Goal: Task Accomplishment & Management: Complete application form

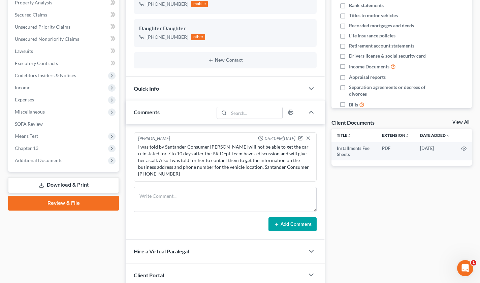
scroll to position [187, 0]
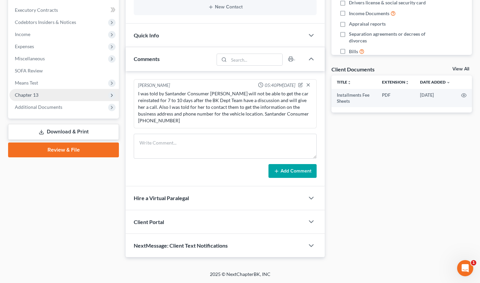
click at [27, 97] on span "Chapter 13" at bounding box center [27, 95] width 24 height 6
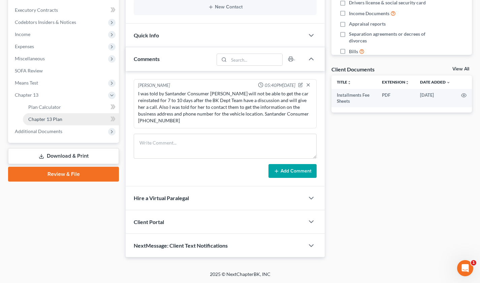
click at [53, 122] on link "Chapter 13 Plan" at bounding box center [71, 119] width 96 height 12
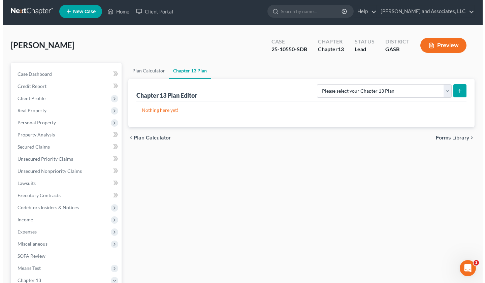
scroll to position [1, 0]
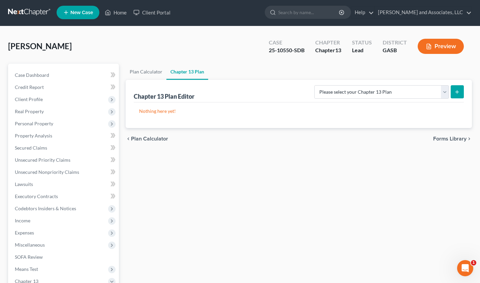
click at [456, 92] on icon "submit" at bounding box center [457, 91] width 5 height 5
click at [445, 92] on select "Please select your Chapter 13 Plan [US_STATE] Southern Chapter 13 Plan - Effect…" at bounding box center [381, 91] width 135 height 13
select select "0"
click at [320, 85] on select "Please select your Chapter 13 Plan [US_STATE] Southern Chapter 13 Plan - Effect…" at bounding box center [381, 91] width 135 height 13
click at [457, 89] on button "submit" at bounding box center [457, 91] width 13 height 13
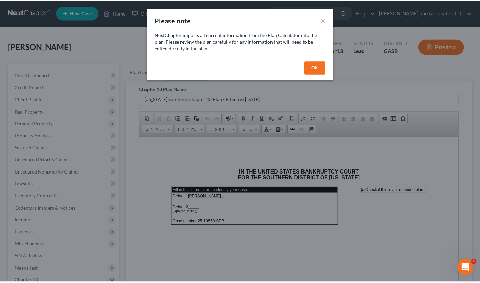
scroll to position [0, 0]
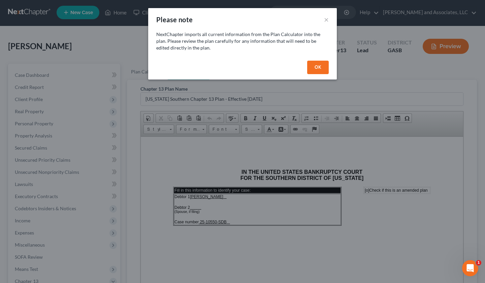
click at [323, 65] on button "OK" at bounding box center [318, 67] width 22 height 13
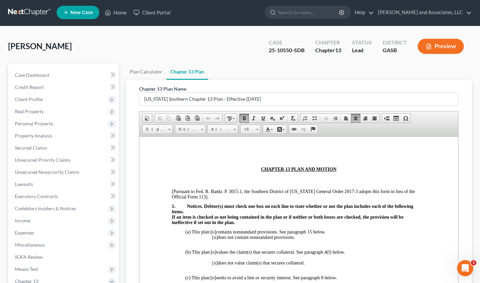
scroll to position [140, 0]
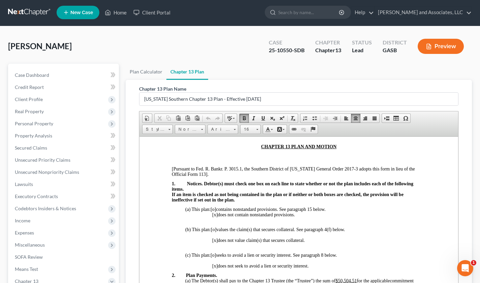
drag, startPoint x: 457, startPoint y: 152, endPoint x: 608, endPoint y: 304, distance: 213.6
click at [216, 210] on span "[o]" at bounding box center [213, 209] width 5 height 5
click at [218, 217] on p "[x] does not contain nonstandard provisions." at bounding box center [319, 214] width 214 height 5
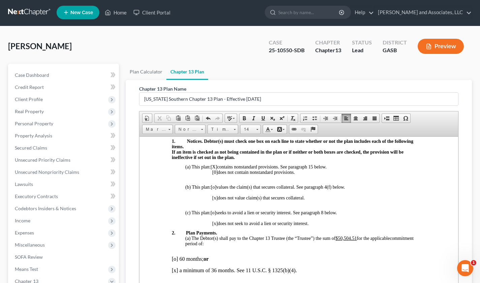
scroll to position [192, 0]
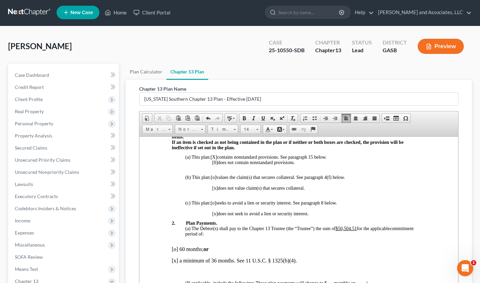
drag, startPoint x: 458, startPoint y: 167, endPoint x: 598, endPoint y: 310, distance: 200.0
click at [216, 178] on span "[o]" at bounding box center [213, 177] width 5 height 5
click at [215, 189] on span "[x]" at bounding box center [214, 187] width 5 height 5
click at [215, 202] on span "[o]" at bounding box center [213, 202] width 5 height 5
click at [216, 214] on span "[x]" at bounding box center [214, 213] width 5 height 5
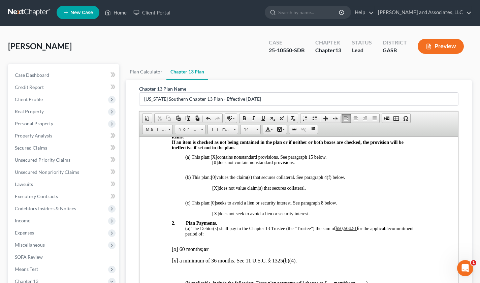
click at [216, 157] on span "[X ]" at bounding box center [214, 156] width 6 height 5
click at [216, 163] on span "[0]" at bounding box center [214, 162] width 5 height 5
click at [215, 177] on span "[0 ]" at bounding box center [213, 177] width 5 height 5
click at [217, 190] on span "[X ]" at bounding box center [215, 187] width 6 height 5
click at [216, 202] on span "[0 ]" at bounding box center [213, 202] width 5 height 5
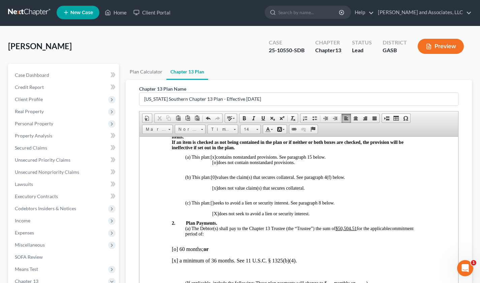
scroll to position [112, 0]
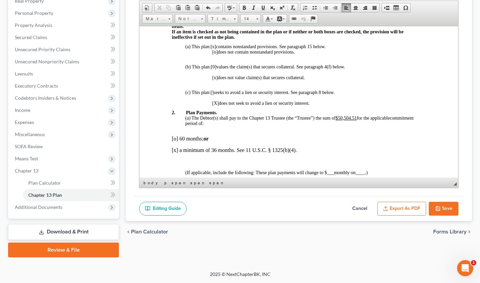
click at [213, 92] on span "[ ]" at bounding box center [212, 92] width 3 height 5
click at [215, 93] on span "[0 ]" at bounding box center [213, 92] width 5 height 5
click at [215, 102] on span "[X ]" at bounding box center [215, 102] width 6 height 5
click at [214, 93] on span "[0 ]" at bounding box center [213, 92] width 5 height 5
click at [215, 67] on span "[0 ]" at bounding box center [213, 66] width 5 height 5
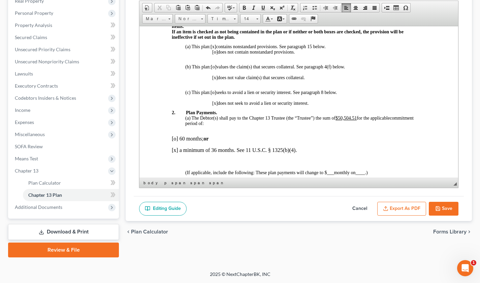
click at [176, 140] on p "[o] 60 months; or" at bounding box center [299, 139] width 254 height 6
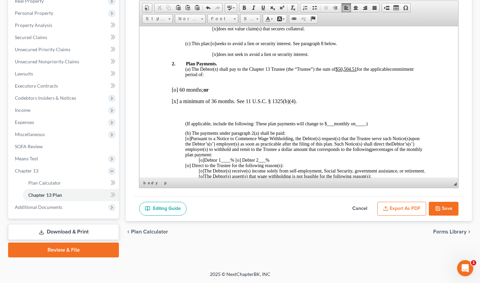
scroll to position [251, 0]
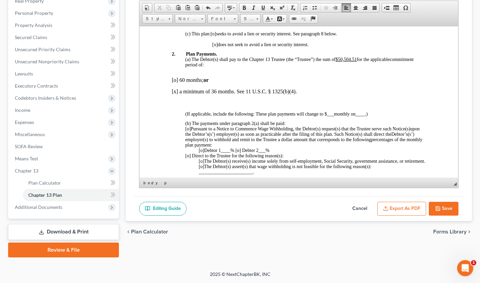
click at [290, 121] on p "(b) The payments under paragraph 2(a) shall be paid:" at bounding box center [305, 123] width 241 height 5
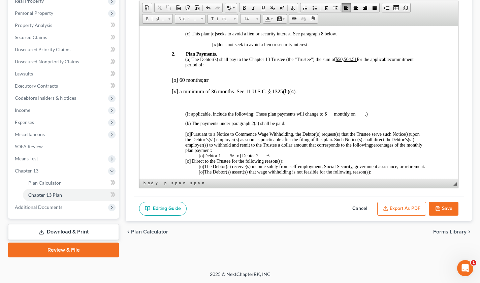
click at [395, 133] on p "[o] Pursuant to a Notice to Commence Wage Withholding, the Debtor(s) request(s)…" at bounding box center [305, 142] width 241 height 22
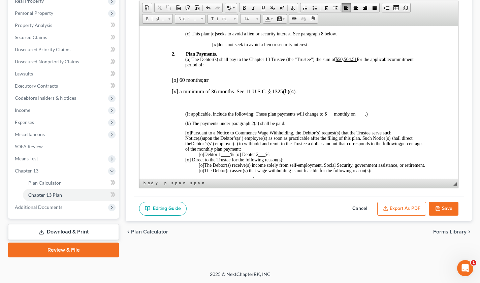
click at [395, 131] on p "[o] Pursuant to a Notice to Commence Wage Withholding, the Debtor(s) request(s)…" at bounding box center [305, 132] width 241 height 5
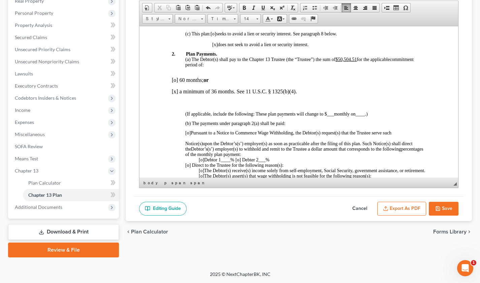
click at [386, 150] on p "Notice(s) upon the Debtor’s(s’) employer(s) as soon as practicable after the fi…" at bounding box center [305, 149] width 241 height 16
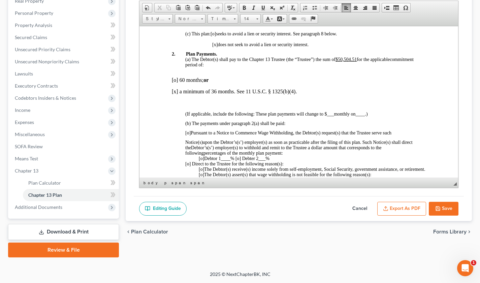
click at [283, 152] on span "percentages of the monthly plan payment:" at bounding box center [243, 152] width 79 height 5
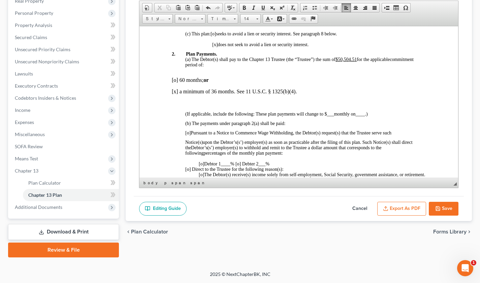
click at [279, 163] on p "[o] Debtor 1 ____ % [o] Debter 2 ___ %" at bounding box center [312, 163] width 227 height 5
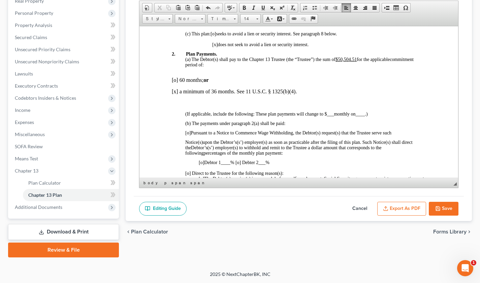
click at [188, 135] on span "[o]" at bounding box center [187, 132] width 5 height 5
click at [202, 162] on span "[o]" at bounding box center [201, 162] width 5 height 5
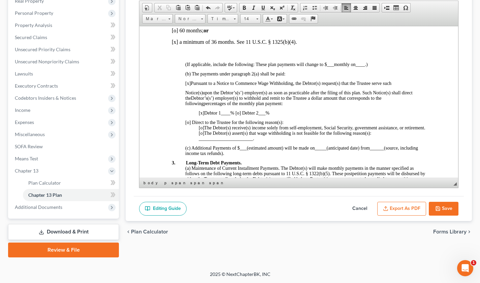
scroll to position [304, 0]
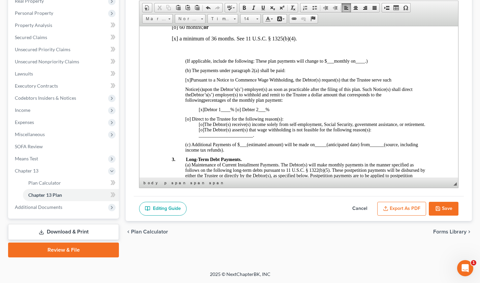
click at [290, 119] on p "[o] Direct to the Trustee for the following reason(s):" at bounding box center [305, 118] width 241 height 5
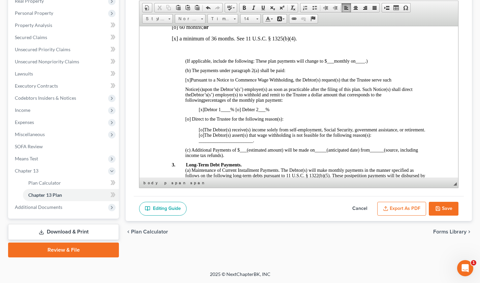
click at [220, 132] on p "[o] The Debtor(s) receive(s) income solely from self-employment, Social Securit…" at bounding box center [312, 129] width 227 height 5
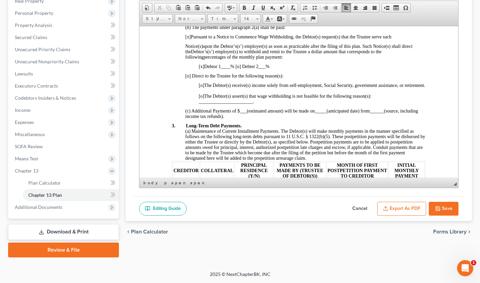
scroll to position [367, 0]
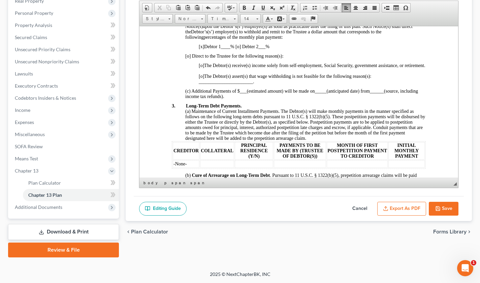
click at [244, 109] on p "3. Long-Term Debt Payments." at bounding box center [299, 105] width 254 height 5
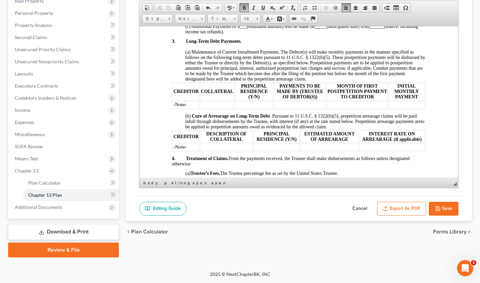
scroll to position [434, 0]
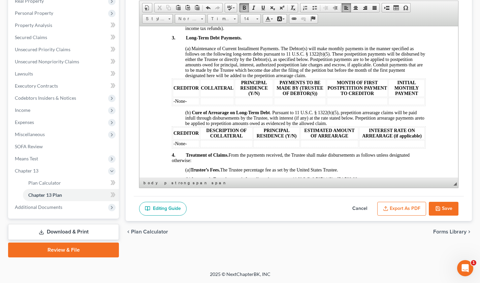
click at [312, 78] on p "(a) Maintenance of Current Installment Payments. The Debtor(s) will make monthl…" at bounding box center [305, 62] width 241 height 32
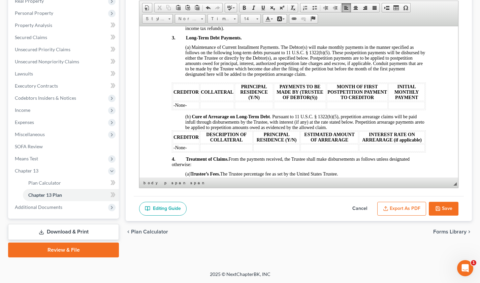
click at [341, 130] on p "(b) Cure of Arrearage on Long-Term Debt . Pursuant to 11 U.S.C. § 1322(b)(5), p…" at bounding box center [305, 122] width 241 height 16
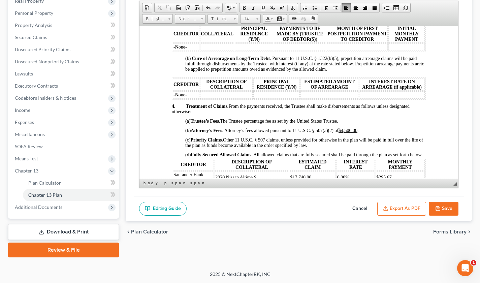
scroll to position [494, 0]
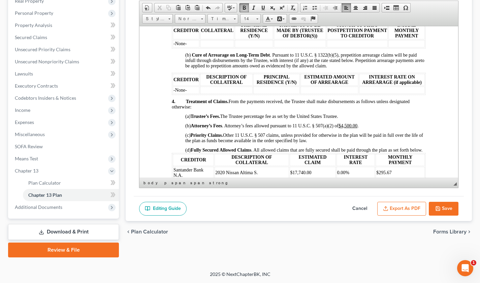
click at [169, 109] on html "IN THE UNITED STATES BANKRUPTCY COURT FOR THE SOUTHERN DISTRICT OF [US_STATE] F…" at bounding box center [299, 214] width 319 height 1364
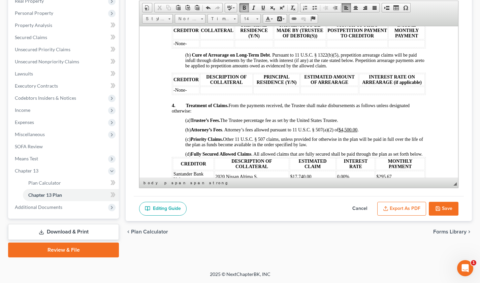
click at [170, 117] on html "IN THE UNITED STATES BANKRUPTCY COURT FOR THE SOUTHERN DISTRICT OF [US_STATE] F…" at bounding box center [299, 216] width 319 height 1368
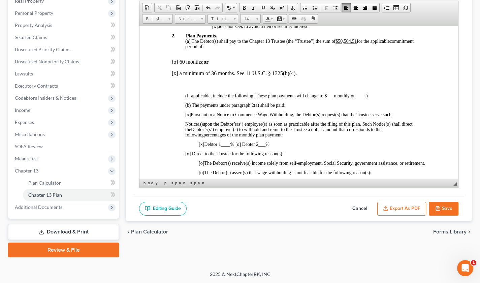
scroll to position [256, 0]
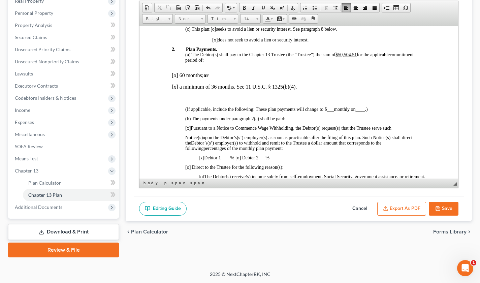
drag, startPoint x: 358, startPoint y: 53, endPoint x: 369, endPoint y: 57, distance: 12.3
click at [360, 54] on span "The Debtor(s) shall pay to the Chapter 13 Trustee (the “Trustee”) the sum of $5…" at bounding box center [291, 54] width 199 height 5
click at [357, 54] on u "$50,504.51" at bounding box center [346, 54] width 21 height 5
click at [359, 55] on span "The Debtor(s) shall pay to the Chapter 13 Trustee (the “Trustee”) the sum of $5…" at bounding box center [291, 54] width 199 height 5
click at [337, 54] on span "The Debtor(s) shall pay to the Chapter 13 Trustee (the “Trustee”) the sum of $7…" at bounding box center [288, 54] width 192 height 5
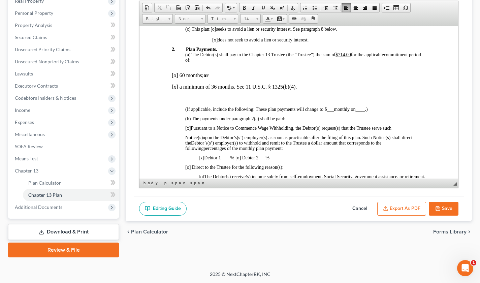
click at [356, 54] on span "The Debtor(s) shall pay to the Chapter 13 Trustee (the “Trustee”) the sum of $7…" at bounding box center [288, 54] width 192 height 5
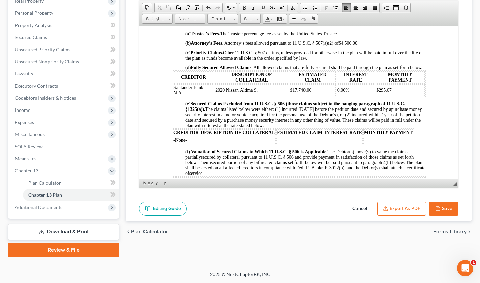
scroll to position [573, 0]
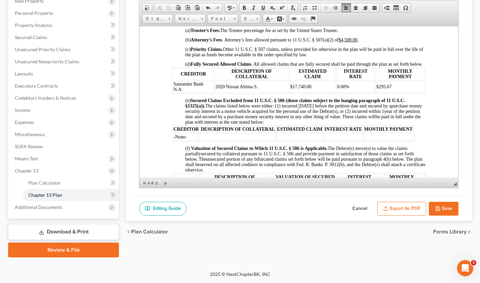
click at [199, 67] on p "(d) Fully Secured Allowed Claims . All allowed claims that are fully secured sh…" at bounding box center [305, 61] width 241 height 9
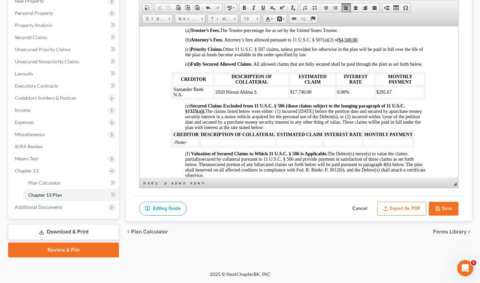
click at [323, 130] on p "(e) Secured Claims Excluded from 11 U.S.C. § 506 (those claims subject to the h…" at bounding box center [305, 116] width 241 height 27
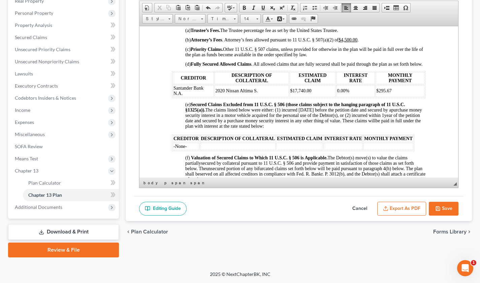
drag, startPoint x: 459, startPoint y: 100, endPoint x: 459, endPoint y: 108, distance: 8.1
click at [459, 108] on div "Chapter 13 Plan Name [US_STATE] Southern Chapter 13 Plan - Effective [DATE] Ric…" at bounding box center [299, 82] width 330 height 227
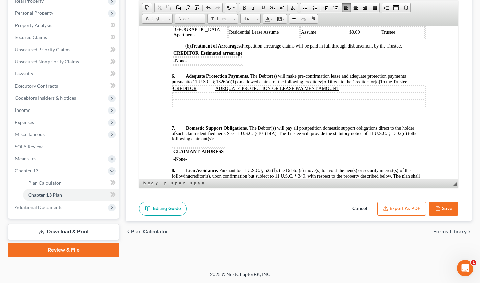
scroll to position [884, 0]
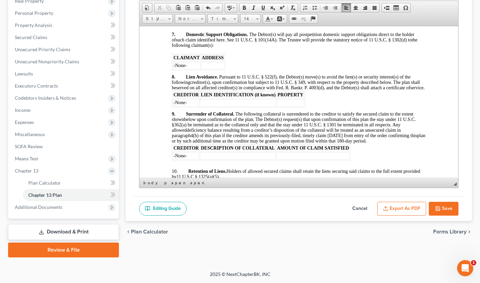
drag, startPoint x: 456, startPoint y: 99, endPoint x: 609, endPoint y: 161, distance: 165.6
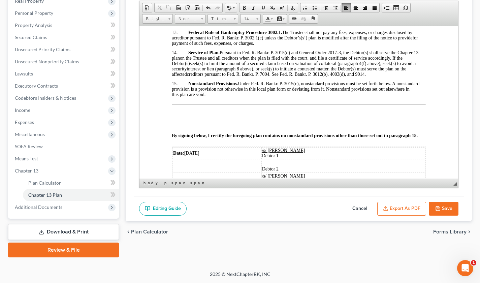
scroll to position [1121, 0]
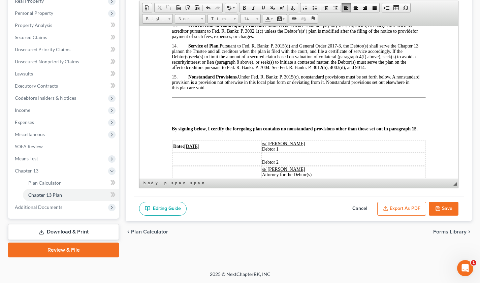
drag, startPoint x: 456, startPoint y: 136, endPoint x: 598, endPoint y: 181, distance: 149.5
click at [212, 90] on p "this plan are void." at bounding box center [299, 87] width 254 height 5
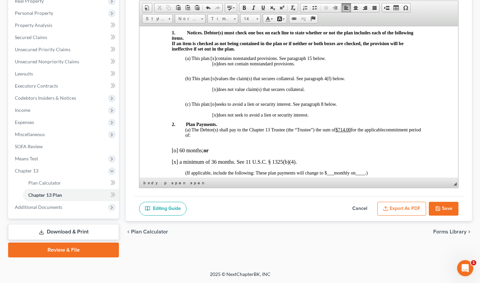
scroll to position [187, 0]
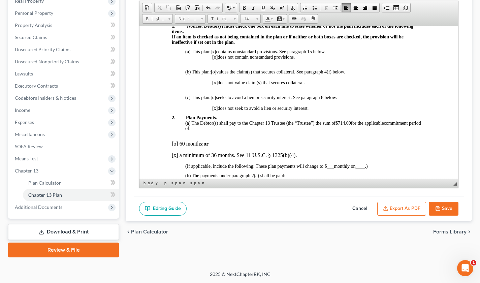
click at [333, 53] on p "(a) This plan: [x ] contains nonstandard provisions. See paragraph 15 below." at bounding box center [305, 51] width 241 height 5
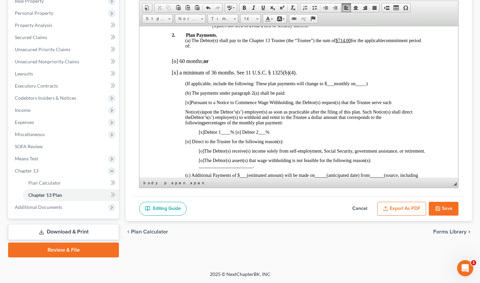
scroll to position [282, 0]
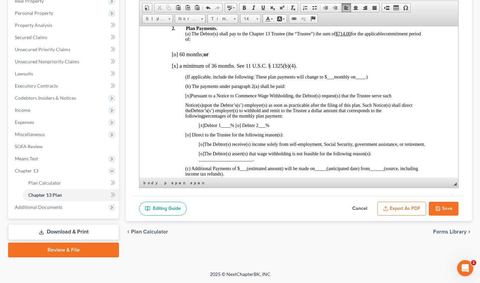
click at [224, 126] on span "____" at bounding box center [225, 125] width 9 height 5
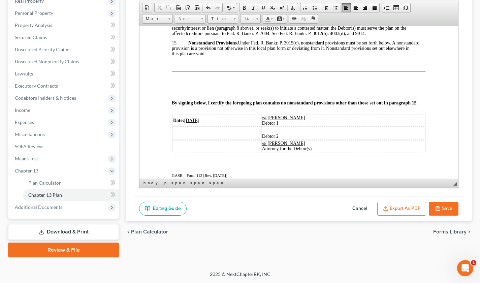
scroll to position [1153, 0]
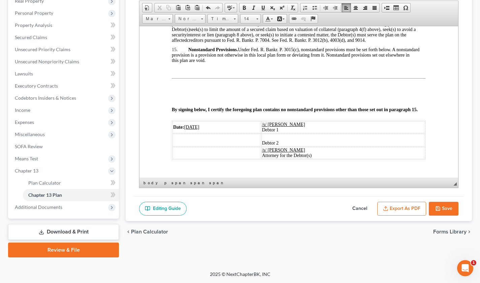
click at [172, 71] on p at bounding box center [299, 69] width 254 height 4
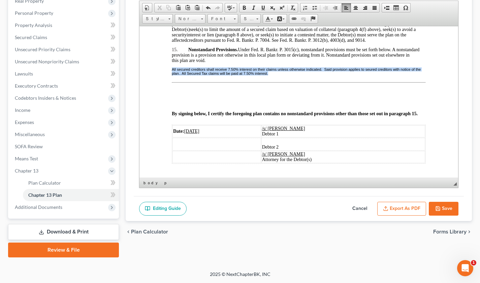
drag, startPoint x: 169, startPoint y: 90, endPoint x: 278, endPoint y: 95, distance: 109.4
click at [256, 19] on link "Size" at bounding box center [250, 18] width 21 height 9
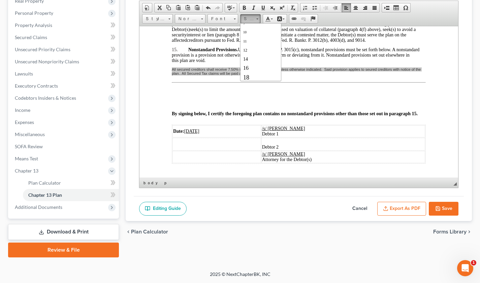
scroll to position [29, 0]
click at [248, 53] on link "14" at bounding box center [261, 52] width 38 height 9
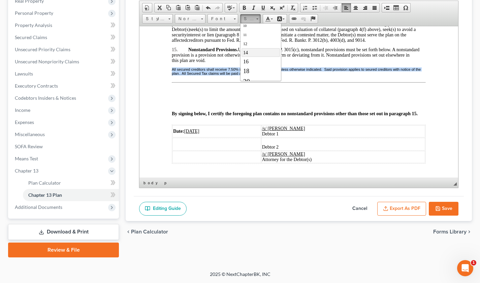
scroll to position [0, 0]
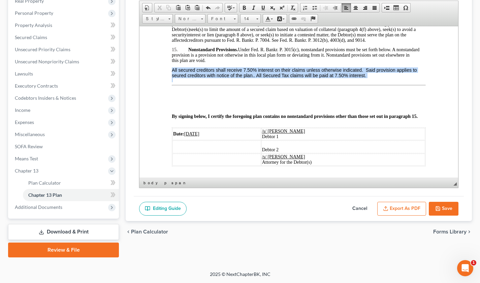
drag, startPoint x: 170, startPoint y: 90, endPoint x: 367, endPoint y: 99, distance: 198.1
click at [257, 20] on span at bounding box center [258, 18] width 2 height 6
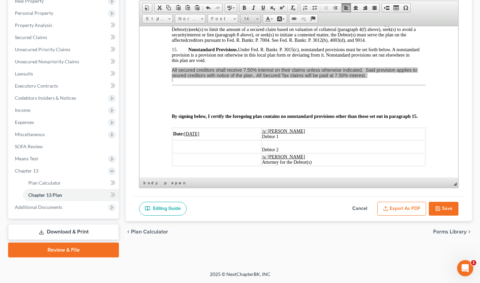
scroll to position [5, 0]
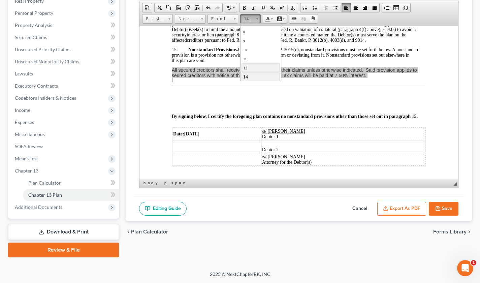
click at [244, 68] on span "12" at bounding box center [245, 67] width 4 height 5
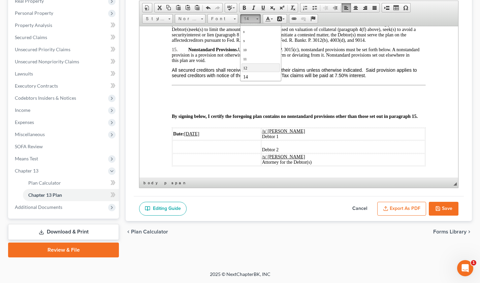
scroll to position [0, 0]
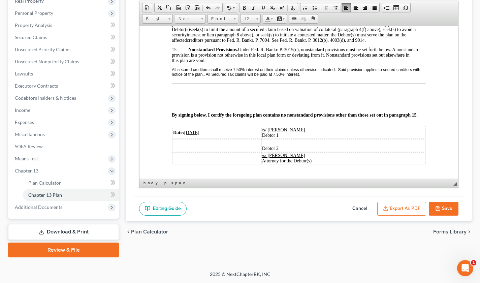
click at [319, 81] on p at bounding box center [299, 79] width 254 height 4
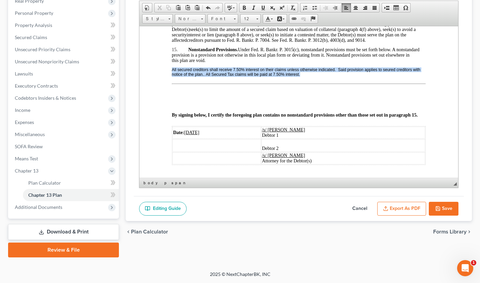
drag, startPoint x: 171, startPoint y: 90, endPoint x: 313, endPoint y: 95, distance: 143.0
click at [258, 20] on span at bounding box center [258, 18] width 2 height 6
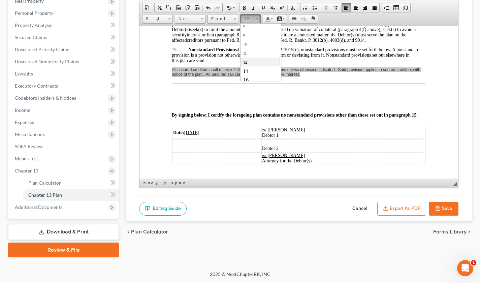
scroll to position [13, 0]
click at [244, 67] on span "14" at bounding box center [245, 67] width 5 height 5
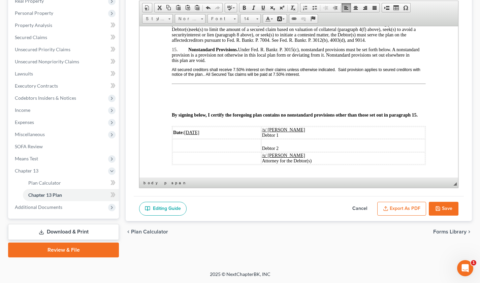
scroll to position [0, 0]
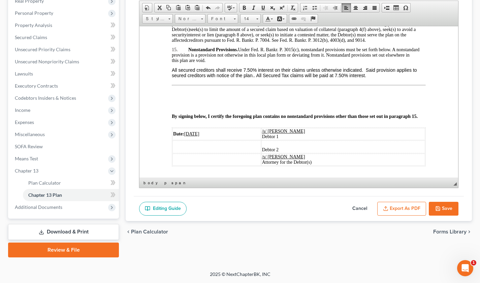
click at [194, 136] on u "[DATE]" at bounding box center [191, 133] width 15 height 5
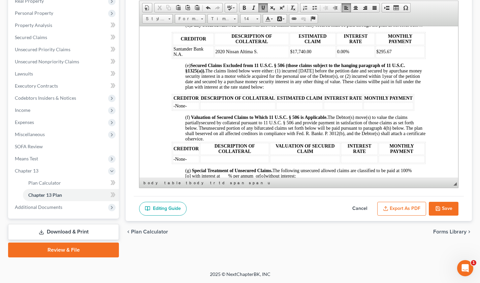
scroll to position [619, 0]
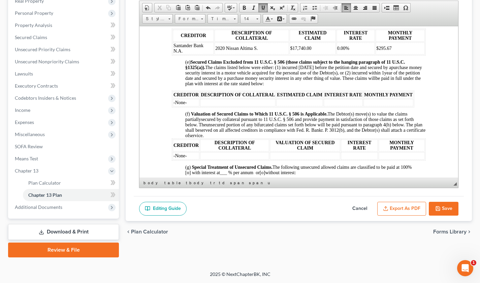
click at [191, 106] on td "-None-" at bounding box center [186, 102] width 27 height 7
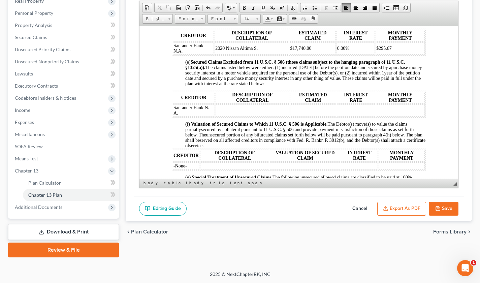
click at [236, 116] on td at bounding box center [253, 110] width 74 height 12
click at [173, 116] on td "Santander Bank N. A." at bounding box center [194, 110] width 42 height 12
click at [213, 115] on span "Santander Bank N. N. A." at bounding box center [194, 110] width 41 height 10
drag, startPoint x: 179, startPoint y: 130, endPoint x: 173, endPoint y: 131, distance: 5.8
click at [179, 115] on span "Santander Bank N. A. A." at bounding box center [194, 110] width 41 height 10
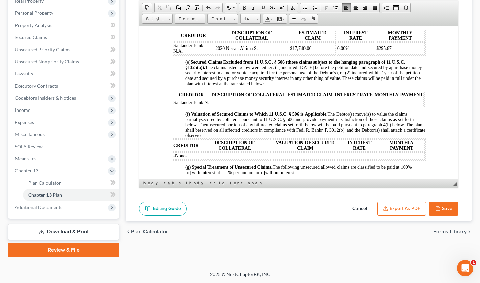
click at [228, 106] on td at bounding box center [249, 102] width 76 height 7
drag, startPoint x: 210, startPoint y: 110, endPoint x: 219, endPoint y: 113, distance: 9.7
click at [219, 107] on table "CREDITOR DESCRIPTION OF COLLATERAL ESTIMATED CLAIM INTEREST RATE MONTHLY PAYMEN…" at bounding box center [298, 98] width 253 height 17
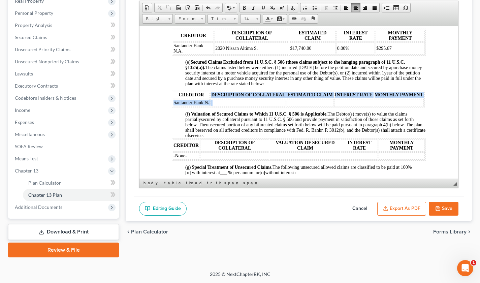
click at [211, 107] on table "CREDITOR DESCRIPTION OF COLLATERAL ESTIMATED CLAIM INTEREST RATE MONTHLY PAYMEN…" at bounding box center [298, 98] width 253 height 17
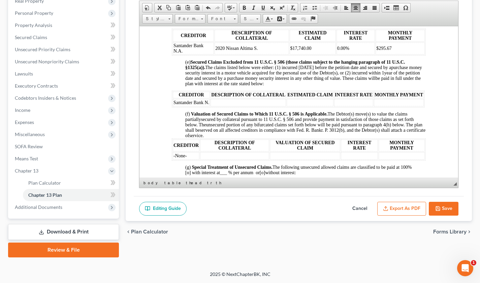
click at [251, 111] on p at bounding box center [299, 109] width 254 height 4
click at [205, 106] on td "Santander Bank N." at bounding box center [191, 102] width 37 height 7
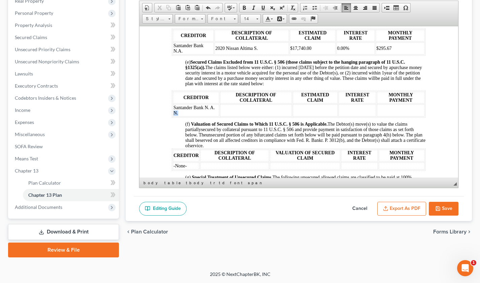
drag, startPoint x: 173, startPoint y: 129, endPoint x: 179, endPoint y: 131, distance: 5.9
click at [179, 116] on td "Santander Bank N. A. N." at bounding box center [196, 110] width 47 height 12
click at [234, 116] on td at bounding box center [256, 110] width 72 height 12
drag, startPoint x: 215, startPoint y: 65, endPoint x: 265, endPoint y: 69, distance: 50.1
click at [265, 54] on td "2020 Nissan Altima S." at bounding box center [252, 48] width 74 height 12
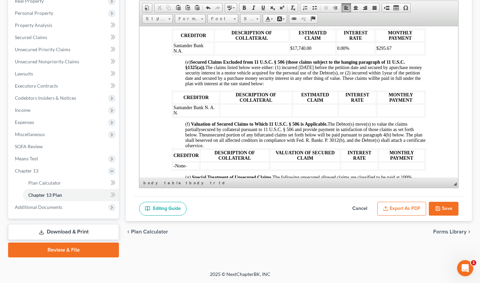
click at [224, 116] on td at bounding box center [256, 110] width 72 height 12
drag, startPoint x: 287, startPoint y: 64, endPoint x: 313, endPoint y: 67, distance: 26.4
click at [318, 54] on td "$17,740.00" at bounding box center [313, 48] width 46 height 12
click at [298, 116] on td at bounding box center [315, 110] width 45 height 12
click at [220, 54] on td at bounding box center [252, 48] width 74 height 12
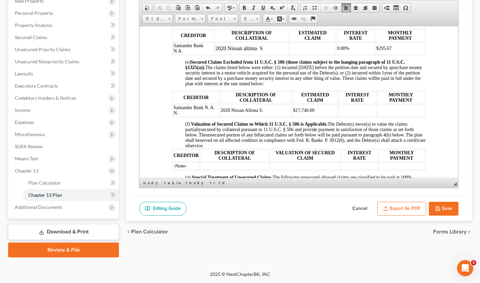
click at [308, 54] on td at bounding box center [313, 48] width 46 height 12
drag, startPoint x: 343, startPoint y: 63, endPoint x: 337, endPoint y: 67, distance: 7.3
click at [340, 51] on span "0.00%" at bounding box center [343, 48] width 12 height 5
click at [355, 54] on td "29.99%%" at bounding box center [356, 48] width 39 height 12
click at [394, 54] on td "$295.67" at bounding box center [400, 48] width 49 height 12
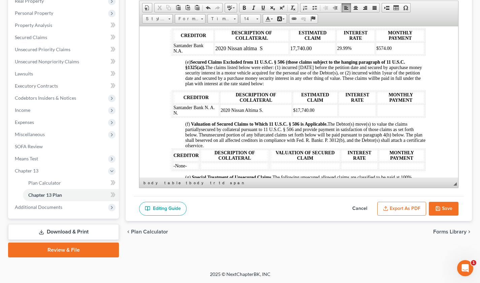
click at [391, 116] on td at bounding box center [401, 110] width 48 height 12
click at [346, 116] on td at bounding box center [358, 110] width 38 height 12
click at [181, 116] on td "Santander Bank N. A. N." at bounding box center [196, 110] width 47 height 12
drag, startPoint x: 213, startPoint y: 122, endPoint x: 218, endPoint y: 123, distance: 5.8
click at [218, 116] on tr "Santander Bank N. A. 2020 Nissan Altima S. $17,740.00 29.99% $574.00" at bounding box center [299, 110] width 252 height 12
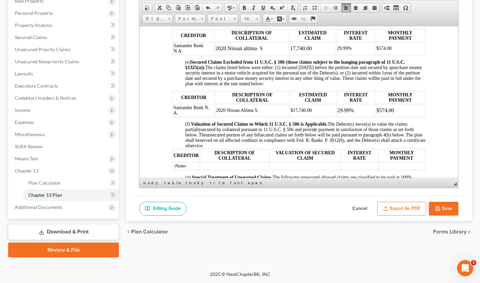
drag, startPoint x: 214, startPoint y: 112, endPoint x: 220, endPoint y: 113, distance: 6.2
click at [220, 103] on tr "CREDITOR DESCRIPTION OF COLLATERAL ESTIMATED CLAIM INTEREST RATE MONTHLY PAYMENT" at bounding box center [299, 97] width 252 height 12
click at [174, 115] on span "Santander Bank N. A." at bounding box center [192, 110] width 36 height 10
click at [210, 115] on span "Santander Bank N. Bank A." at bounding box center [197, 110] width 47 height 10
drag, startPoint x: 188, startPoint y: 130, endPoint x: 172, endPoint y: 131, distance: 16.2
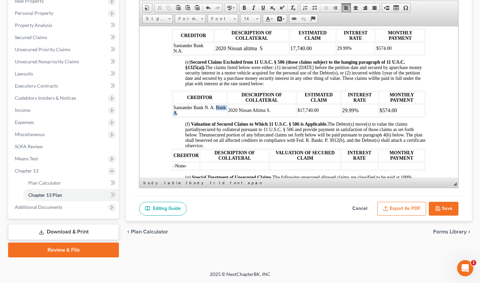
click at [172, 117] on table "CREDITOR DESCRIPTION OF COLLATERAL ESTIMATED CLAIM INTEREST RATE MONTHLY PAYMEN…" at bounding box center [299, 103] width 254 height 27
click at [193, 115] on span "Santander Bank N. A. Bank A." at bounding box center [200, 110] width 53 height 10
drag, startPoint x: 174, startPoint y: 128, endPoint x: 192, endPoint y: 131, distance: 18.0
click at [192, 116] on td "Santander Bank N. A. Bank A." at bounding box center [200, 110] width 55 height 12
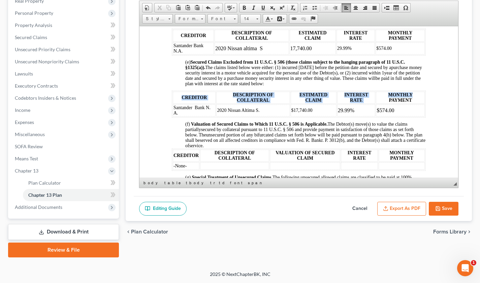
drag, startPoint x: 418, startPoint y: 111, endPoint x: 422, endPoint y: 112, distance: 4.1
click at [422, 112] on html "IN THE UNITED STATES BANKRUPTCY COURT FOR THE SOUTHERN DISTRICT OF [US_STATE] F…" at bounding box center [299, 104] width 319 height 1394
click at [434, 122] on html "IN THE UNITED STATES BANKRUPTCY COURT FOR THE SOUTHERN DISTRICT OF [US_STATE] F…" at bounding box center [299, 104] width 319 height 1394
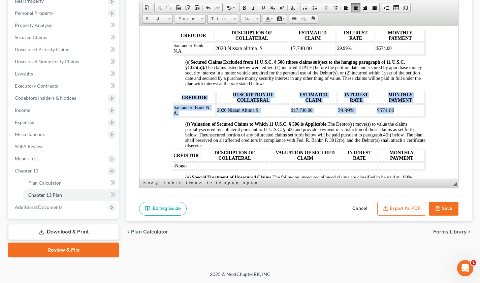
drag, startPoint x: 420, startPoint y: 126, endPoint x: 428, endPoint y: 127, distance: 8.1
click at [428, 127] on html "IN THE UNITED STATES BANKRUPTCY COURT FOR THE SOUTHERN DISTRICT OF [US_STATE] F…" at bounding box center [299, 104] width 319 height 1394
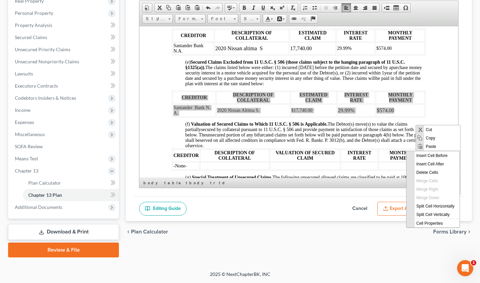
scroll to position [0, 0]
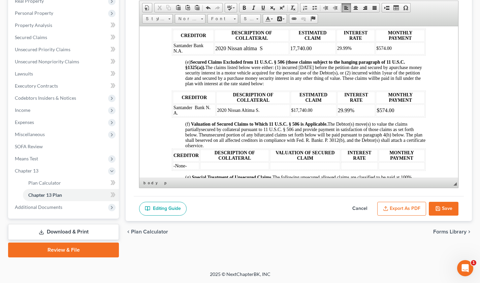
click at [430, 103] on html "IN THE UNITED STATES BANKRUPTCY COURT FOR THE SOUTHERN DISTRICT OF [US_STATE] F…" at bounding box center [299, 104] width 319 height 1394
click at [173, 116] on td "Santander Bank N. A." at bounding box center [194, 110] width 43 height 12
drag, startPoint x: 173, startPoint y: 124, endPoint x: 209, endPoint y: 125, distance: 36.1
click at [209, 116] on td "Santander Bank N. N.A." at bounding box center [196, 110] width 47 height 12
click at [210, 115] on span "Santander Bank N. N.A." at bounding box center [192, 110] width 37 height 10
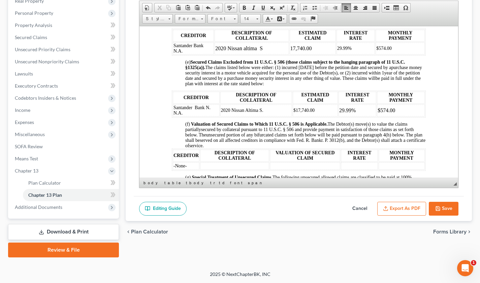
click at [205, 115] on span "Santander Bank N. N.A." at bounding box center [192, 110] width 37 height 10
click at [214, 116] on td "Santander Bank N. N.A." at bounding box center [197, 110] width 48 height 12
drag, startPoint x: 173, startPoint y: 130, endPoint x: 183, endPoint y: 130, distance: 10.8
click at [183, 116] on td "Santander Bank N.A. N.A." at bounding box center [198, 110] width 51 height 12
click at [447, 209] on button "Save" at bounding box center [444, 209] width 30 height 14
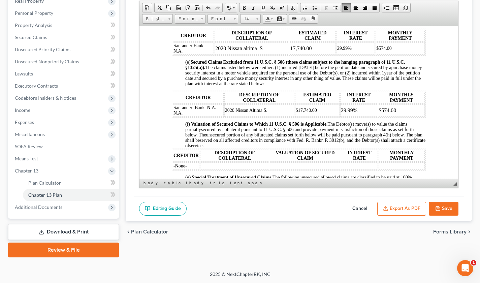
select select "0"
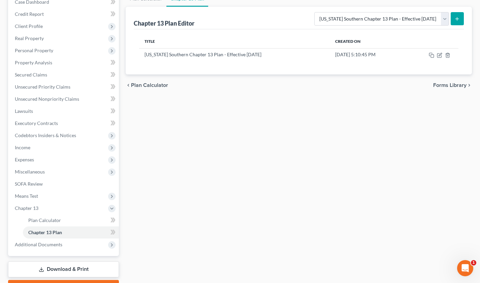
scroll to position [47, 0]
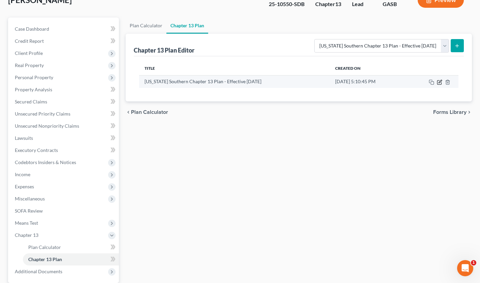
click at [439, 80] on icon "button" at bounding box center [439, 82] width 5 height 5
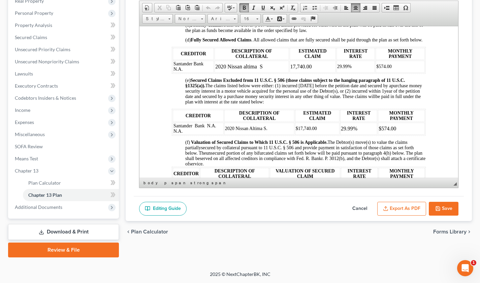
scroll to position [615, 0]
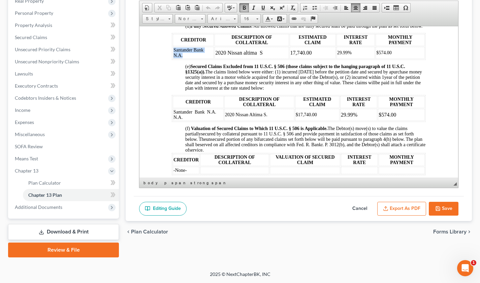
drag, startPoint x: 172, startPoint y: 66, endPoint x: 207, endPoint y: 69, distance: 34.8
click at [207, 60] on table "CREDITOR DESCRIPTION OF COLLATERAL ESTIMATED CLAIM INTEREST RATE MONTHLY PAYMEN…" at bounding box center [299, 46] width 254 height 27
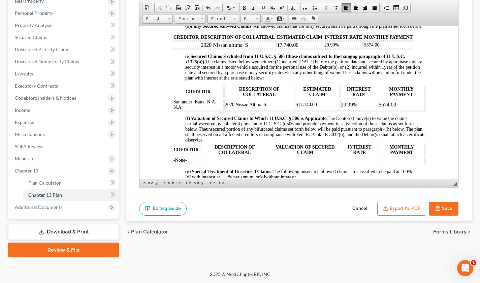
click at [173, 111] on td "Santander Bank N.A. N.A." at bounding box center [198, 104] width 51 height 12
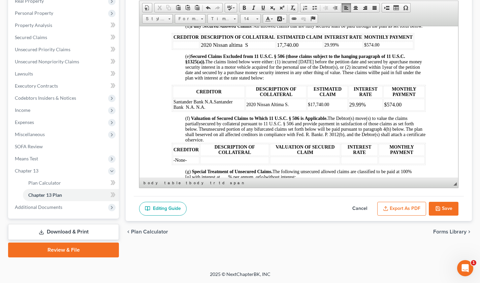
click at [235, 111] on td "Santander Bank N.A. Santander Bank N.A. N.A." at bounding box center [209, 104] width 72 height 12
drag, startPoint x: 195, startPoint y: 123, endPoint x: 185, endPoint y: 172, distance: 49.6
click at [192, 132] on body "IN THE UNITED STATES BANKRUPTCY COURT FOR THE SOUTHERN DISTRICT OF [US_STATE] F…" at bounding box center [299, 102] width 254 height 1319
click at [204, 111] on td "Santander Bank N.A. Bank N.A. N.A." at bounding box center [204, 104] width 62 height 12
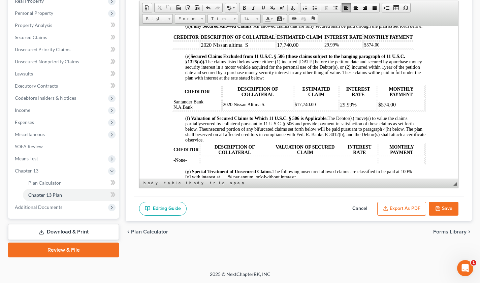
click at [199, 112] on table "CREDITOR DESCRIPTION OF COLLATERAL ESTIMATED CLAIM INTEREST RATE MONTHLY PAYMEN…" at bounding box center [299, 98] width 254 height 27
click at [337, 111] on td "29.99%" at bounding box center [356, 104] width 38 height 12
drag, startPoint x: 201, startPoint y: 60, endPoint x: 257, endPoint y: 65, distance: 56.5
click at [257, 50] on table "CREDITOR DESCRIPTION OF COLLATERAL ESTIMATED CLAIM INTEREST RATE MONTHLY PAYMEN…" at bounding box center [293, 41] width 243 height 17
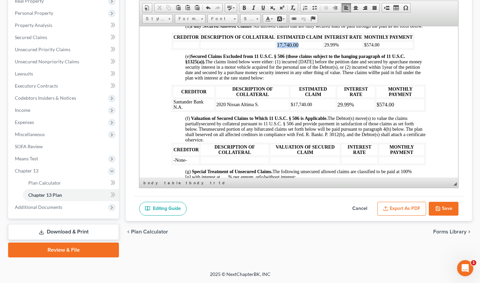
drag, startPoint x: 277, startPoint y: 61, endPoint x: 312, endPoint y: 61, distance: 35.7
click at [312, 49] on td "17,740.00" at bounding box center [299, 44] width 47 height 7
drag, startPoint x: 324, startPoint y: 60, endPoint x: 351, endPoint y: 62, distance: 27.4
click at [351, 49] on td "29.99%" at bounding box center [343, 44] width 39 height 7
drag, startPoint x: 364, startPoint y: 62, endPoint x: 407, endPoint y: 63, distance: 43.5
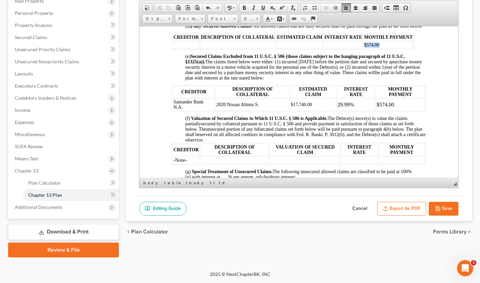
click at [407, 49] on td "$574.00" at bounding box center [389, 44] width 50 height 7
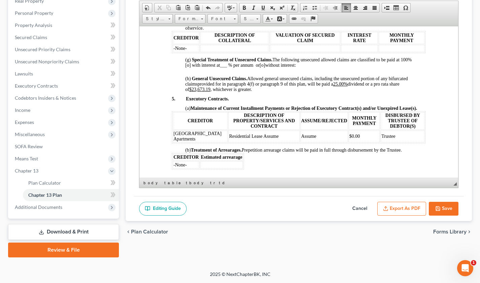
scroll to position [730, 0]
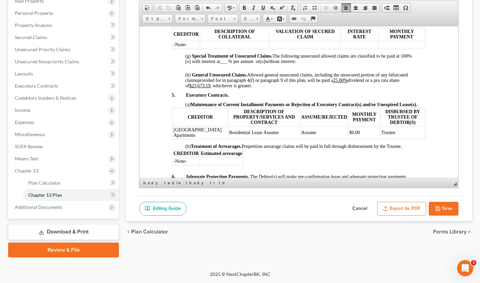
click at [210, 88] on u "$23,673.19" at bounding box center [199, 85] width 21 height 5
click at [212, 88] on span ", whichever is greater." at bounding box center [231, 85] width 41 height 5
click at [190, 88] on u "$94,692.76" at bounding box center [199, 85] width 21 height 5
click at [345, 83] on u "25.00%" at bounding box center [340, 80] width 14 height 5
drag, startPoint x: 337, startPoint y: 96, endPoint x: 343, endPoint y: 97, distance: 6.2
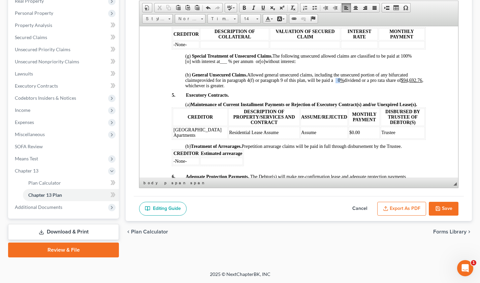
click at [343, 83] on span "provided for in paragraph 4(f) or paragraph 9 of this plan, will be paid a 0 % …" at bounding box center [310, 80] width 225 height 5
click at [264, 9] on span at bounding box center [263, 7] width 5 height 5
click at [352, 98] on p "5. Executory Contracts." at bounding box center [299, 94] width 254 height 5
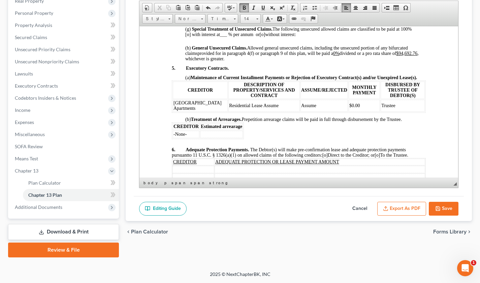
scroll to position [771, 0]
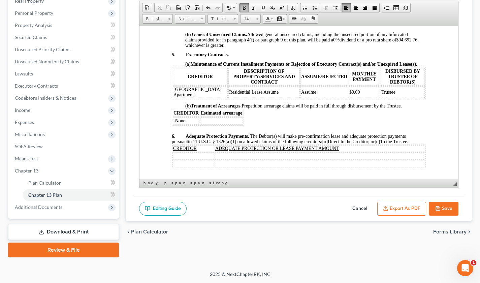
click at [418, 66] on strong "Maintenance of Current Installment Payments or Rejection of Executory Contract(…" at bounding box center [304, 63] width 227 height 5
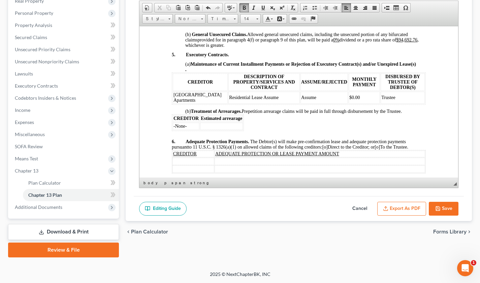
click at [389, 103] on td "Trustee" at bounding box center [403, 97] width 44 height 12
drag, startPoint x: 211, startPoint y: 113, endPoint x: 266, endPoint y: 115, distance: 55.0
click at [266, 103] on td "Residential Lease Assume" at bounding box center [264, 97] width 71 height 12
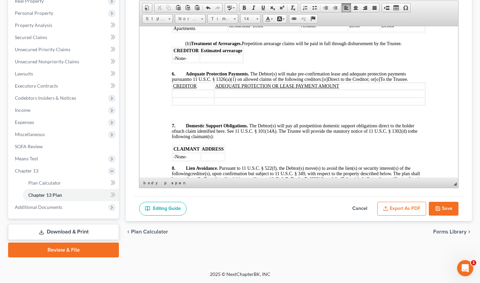
scroll to position [880, 0]
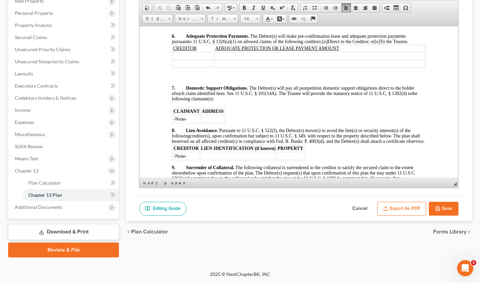
click at [183, 59] on td at bounding box center [194, 55] width 42 height 7
click at [263, 59] on td at bounding box center [334, 55] width 182 height 7
click at [380, 44] on span "[o]" at bounding box center [377, 41] width 5 height 5
click at [417, 44] on p "6. Adequate Protection Payments. The Debtor(s) will make pre-confirmation lease…" at bounding box center [299, 38] width 254 height 11
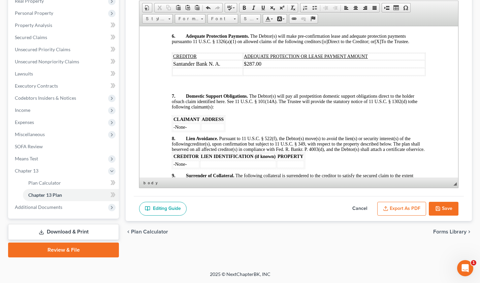
drag, startPoint x: 161, startPoint y: 91, endPoint x: 356, endPoint y: 105, distance: 195.3
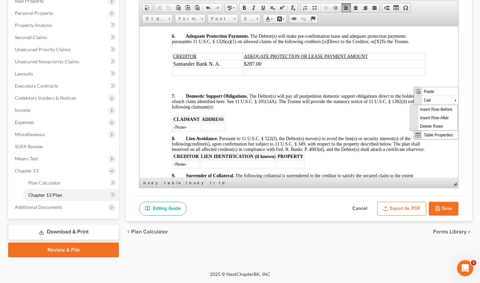
scroll to position [0, 0]
click at [432, 127] on span "Delete Rows" at bounding box center [438, 126] width 39 height 8
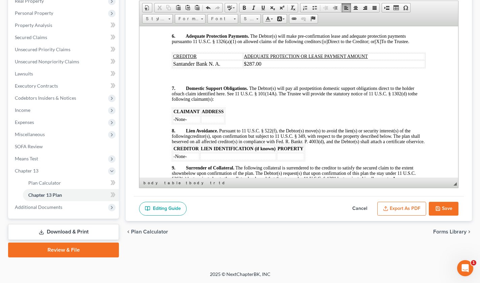
click at [217, 102] on p "7. Domestic Support Obligations. The Debtor(s) will pay all postpetition domest…" at bounding box center [299, 93] width 254 height 17
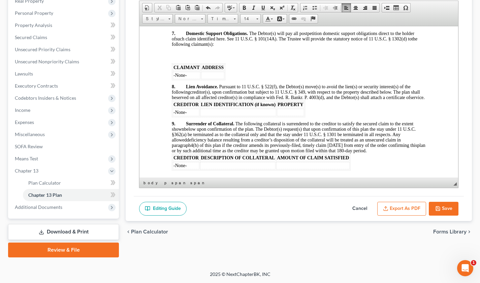
scroll to position [939, 0]
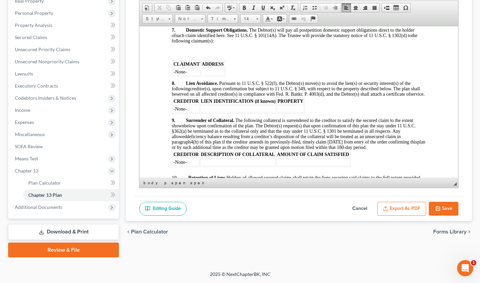
click at [196, 97] on p "8. Lien Avoidance. Pursuant to 11 U.S.C. § 522(f), the Debtor(s) move(s) to avo…" at bounding box center [299, 89] width 254 height 16
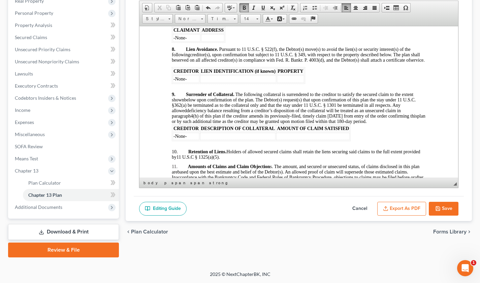
scroll to position [981, 0]
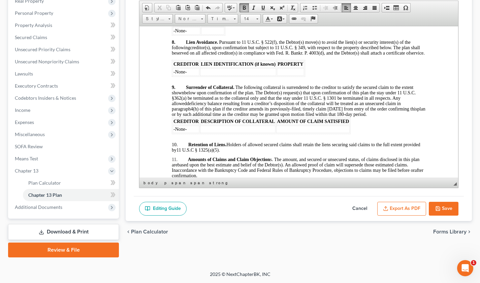
click at [407, 117] on p "9. Surrender of Collateral. The following collateral is surrendered to the cred…" at bounding box center [299, 101] width 254 height 32
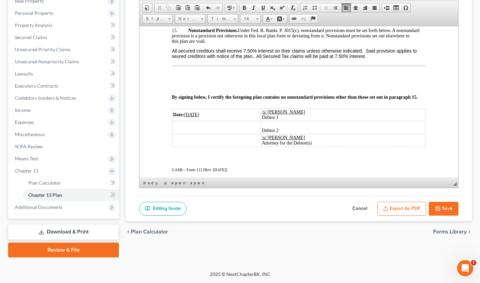
scroll to position [1210, 0]
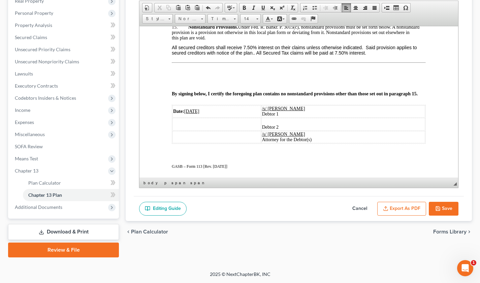
click at [441, 205] on button "Save" at bounding box center [444, 209] width 30 height 14
select select "0"
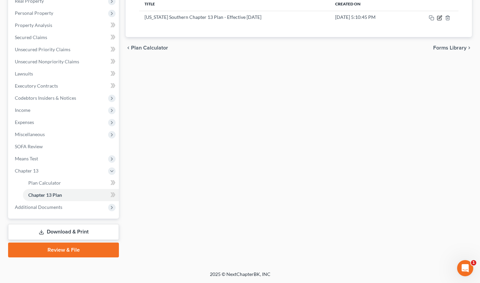
click at [440, 18] on icon "button" at bounding box center [440, 17] width 3 height 3
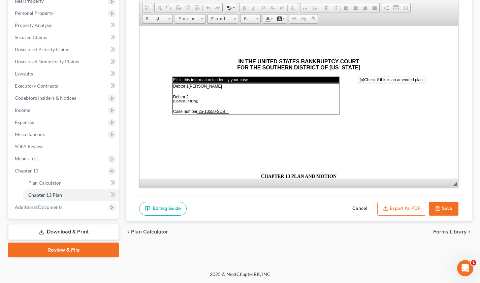
scroll to position [0, 0]
click at [400, 206] on button "Export as PDF" at bounding box center [402, 209] width 49 height 14
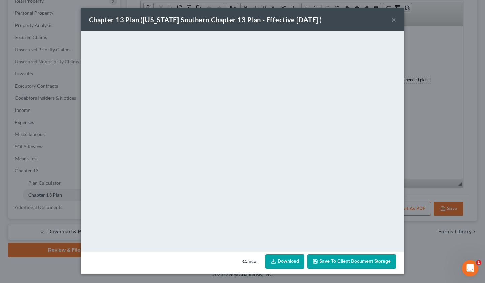
click at [290, 259] on link "Download" at bounding box center [285, 261] width 39 height 14
click at [346, 261] on span "Save to Client Document Storage" at bounding box center [355, 262] width 71 height 6
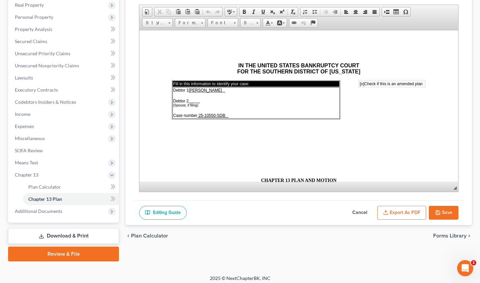
scroll to position [112, 0]
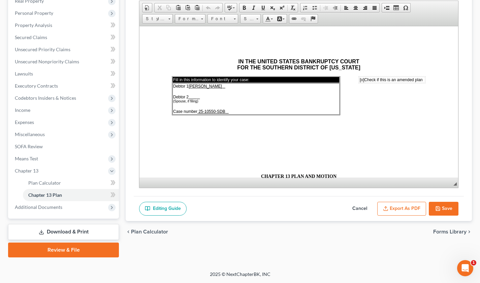
click at [58, 233] on link "Download & Print" at bounding box center [63, 232] width 111 height 16
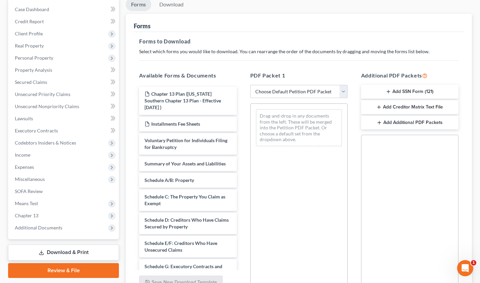
scroll to position [69, 0]
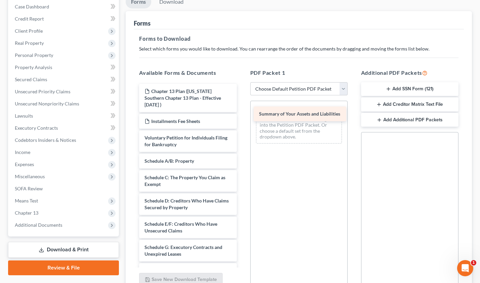
drag, startPoint x: 170, startPoint y: 157, endPoint x: 285, endPoint y: 116, distance: 122.0
click at [242, 116] on div "Summary of Your Assets and Liabilities Chapter 13 Plan ([US_STATE] Southern Cha…" at bounding box center [188, 269] width 108 height 370
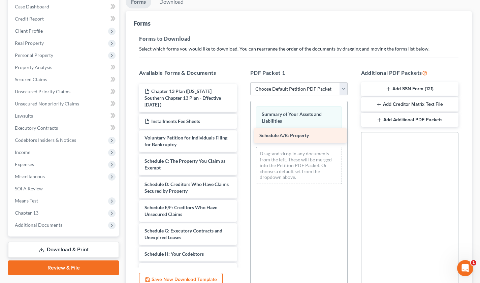
drag, startPoint x: 177, startPoint y: 155, endPoint x: 292, endPoint y: 136, distance: 116.5
click at [242, 136] on div "Schedule A/B: Property Chapter 13 Plan ([US_STATE] Southern Chapter 13 Plan - E…" at bounding box center [188, 260] width 108 height 353
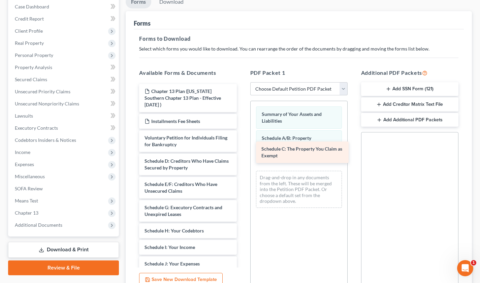
drag, startPoint x: 178, startPoint y: 157, endPoint x: 295, endPoint y: 152, distance: 117.1
click at [242, 152] on div "Schedule C: The Property You Claim as Exempt Chapter 13 Plan ([US_STATE] Southe…" at bounding box center [188, 249] width 108 height 330
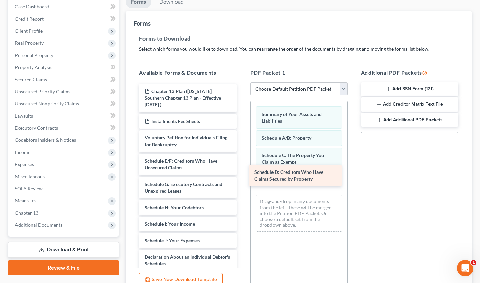
drag, startPoint x: 192, startPoint y: 161, endPoint x: 302, endPoint y: 179, distance: 111.3
click at [242, 179] on div "Schedule D: Creditors Who Have Claims Secured by Property Chapter 13 Plan ([US_…" at bounding box center [188, 237] width 108 height 307
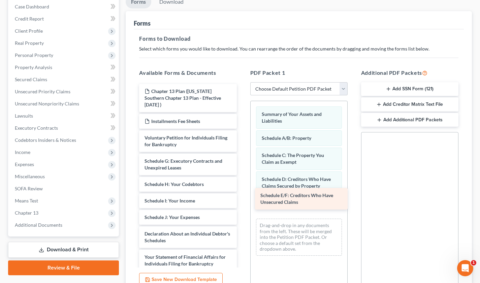
drag, startPoint x: 180, startPoint y: 155, endPoint x: 296, endPoint y: 197, distance: 123.0
click at [242, 197] on div "Schedule E/F: Creditors Who Have Unsecured Claims Chapter 13 Plan ([US_STATE] S…" at bounding box center [188, 225] width 108 height 283
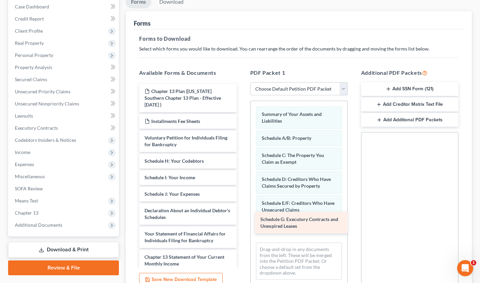
drag, startPoint x: 192, startPoint y: 154, endPoint x: 308, endPoint y: 219, distance: 133.0
click at [242, 219] on div "Schedule G: Executory Contracts and Unexpired Leases Chapter 13 Plan ([US_STATE…" at bounding box center [188, 214] width 108 height 260
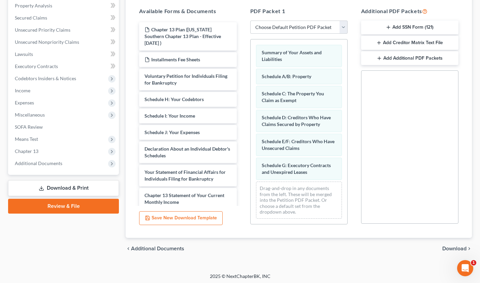
scroll to position [133, 0]
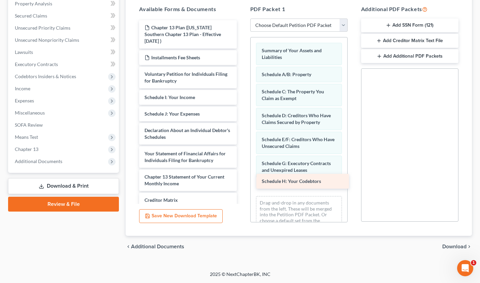
drag, startPoint x: 206, startPoint y: 88, endPoint x: 324, endPoint y: 179, distance: 148.3
click at [242, 179] on div "Schedule H: Your Codebtors Chapter 13 Plan ([US_STATE] Southern Chapter 13 Plan…" at bounding box center [188, 142] width 108 height 244
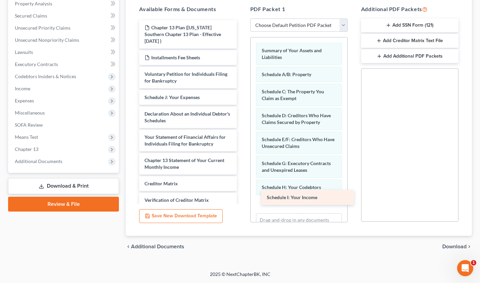
drag, startPoint x: 191, startPoint y: 90, endPoint x: 313, endPoint y: 197, distance: 162.5
click at [242, 197] on div "Schedule I: Your Income Chapter 13 Plan ([US_STATE] Southern Chapter 13 Plan - …" at bounding box center [188, 133] width 108 height 227
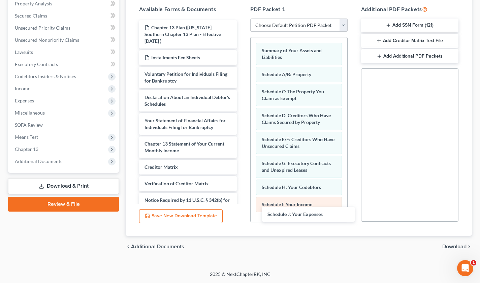
drag, startPoint x: 197, startPoint y: 89, endPoint x: 320, endPoint y: 209, distance: 172.1
click at [242, 212] on div "Schedule J: Your Expenses Chapter 13 Plan ([US_STATE] Southern Chapter 13 Plan …" at bounding box center [188, 125] width 108 height 211
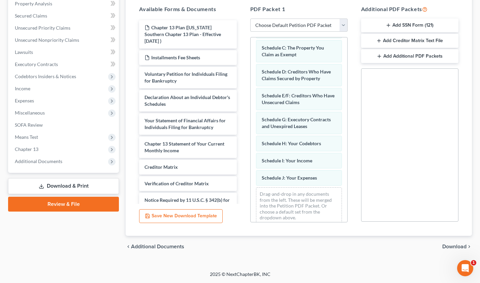
scroll to position [52, 0]
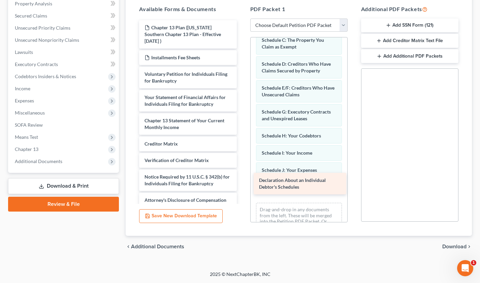
drag, startPoint x: 208, startPoint y: 94, endPoint x: 323, endPoint y: 184, distance: 145.5
click at [242, 184] on div "Declaration About an Individual Debtor's Schedules Chapter 13 Plan ([US_STATE] …" at bounding box center [188, 113] width 108 height 187
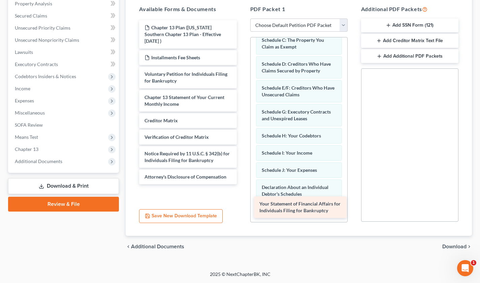
drag, startPoint x: 182, startPoint y: 93, endPoint x: 297, endPoint y: 207, distance: 161.4
click at [242, 184] on div "Your Statement of Financial Affairs for Individuals Filing for Bankruptcy Chapt…" at bounding box center [188, 102] width 108 height 164
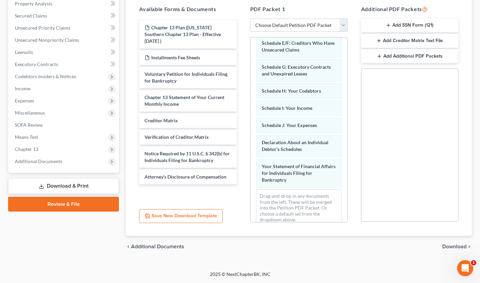
scroll to position [106, 0]
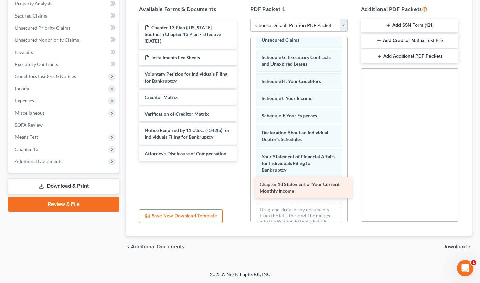
drag, startPoint x: 180, startPoint y: 93, endPoint x: 295, endPoint y: 186, distance: 148.6
click at [242, 161] on div "Chapter 13 Statement of Your Current Monthly Income Chapter 13 Plan ([US_STATE]…" at bounding box center [188, 90] width 108 height 141
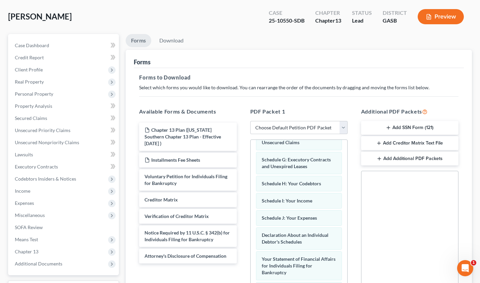
scroll to position [0, 0]
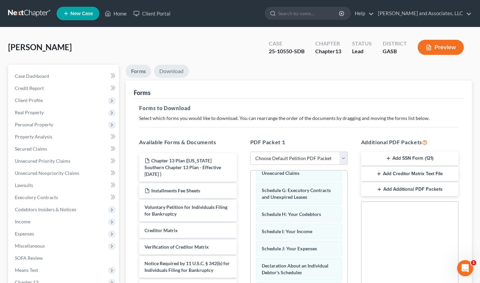
click at [173, 72] on link "Download" at bounding box center [171, 71] width 35 height 13
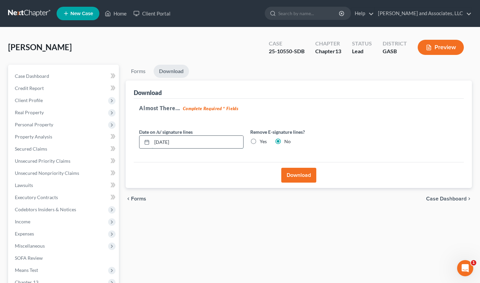
click at [166, 144] on input "[DATE]" at bounding box center [197, 142] width 91 height 13
click at [186, 144] on input "[DATE]" at bounding box center [197, 142] width 91 height 13
type input "[DATE]"
click at [302, 177] on button "Download" at bounding box center [298, 175] width 35 height 15
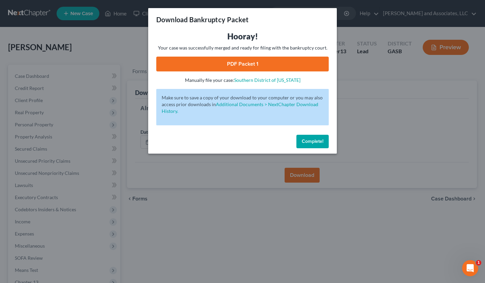
click at [301, 62] on link "PDF Packet 1" at bounding box center [242, 64] width 173 height 15
click at [317, 141] on span "Complete!" at bounding box center [313, 142] width 22 height 6
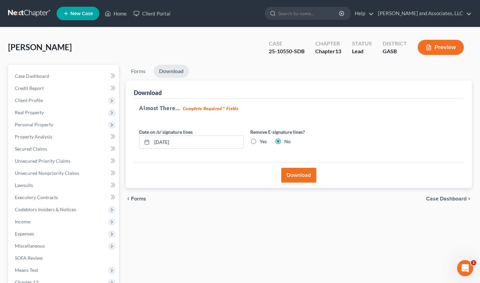
click at [303, 175] on button "Download" at bounding box center [298, 175] width 35 height 15
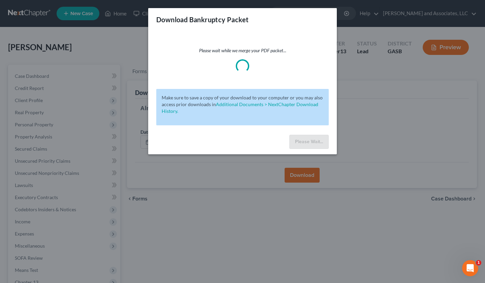
drag, startPoint x: 464, startPoint y: 205, endPoint x: 457, endPoint y: 179, distance: 26.5
click at [463, 199] on div "Download Bankruptcy Packet Please wait while we merge your PDF packet... Make s…" at bounding box center [242, 141] width 485 height 283
